Goal: Find specific page/section: Find specific page/section

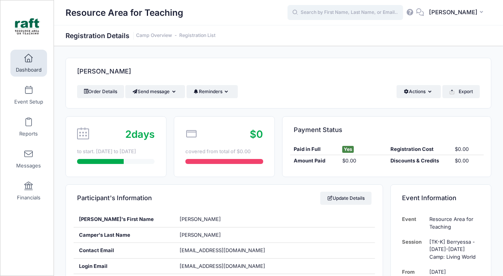
click at [340, 15] on input "text" at bounding box center [345, 12] width 116 height 15
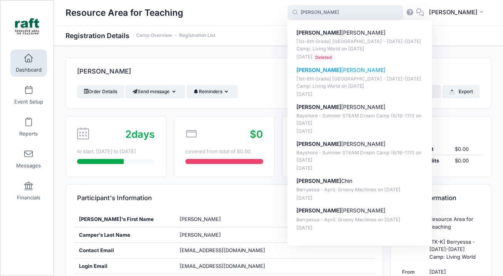
click at [331, 68] on p "Samuel Quintero" at bounding box center [359, 70] width 127 height 8
type input "Samuel Quintero ([1st-6th Grade] Berryessa - Oct 6-10 Camp: Living World, Oct-0…"
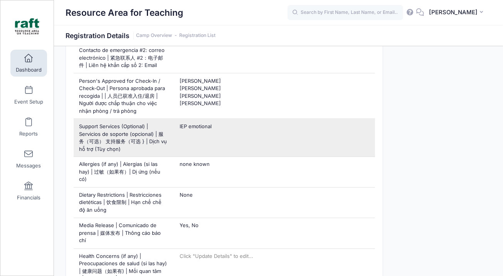
scroll to position [785, 0]
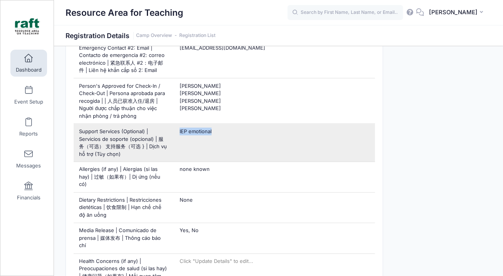
drag, startPoint x: 214, startPoint y: 111, endPoint x: 180, endPoint y: 109, distance: 34.0
click at [180, 124] on div "IEP emotional" at bounding box center [274, 143] width 201 height 38
copy span "IEP emotional"
